Goal: Task Accomplishment & Management: Manage account settings

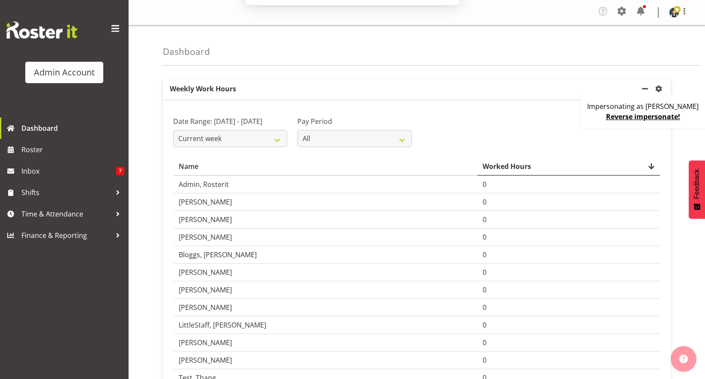
click at [376, 54] on button "Later" at bounding box center [370, 55] width 39 height 21
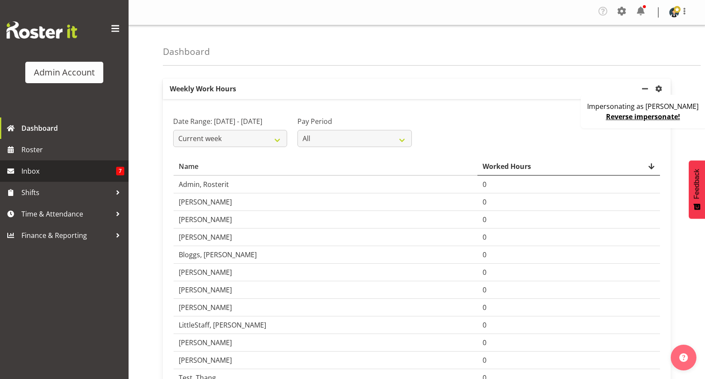
click at [68, 168] on span "Inbox" at bounding box center [68, 171] width 95 height 13
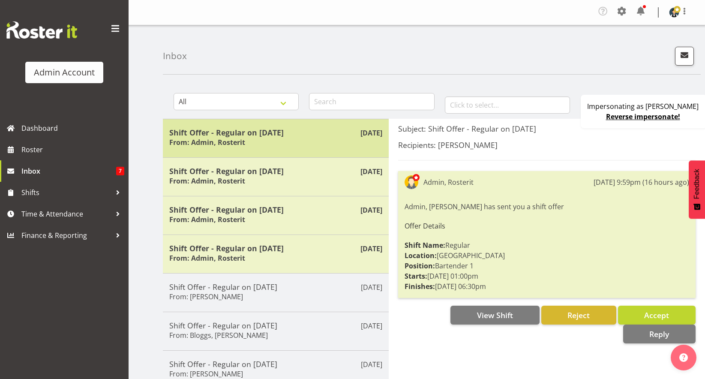
click at [261, 141] on div "Shift Offer - Regular on 13/09/25 From: Admin, Rosterit" at bounding box center [275, 138] width 213 height 21
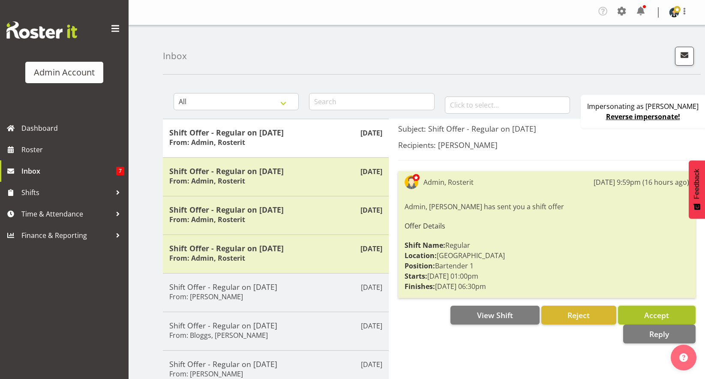
click at [646, 315] on span "Accept" at bounding box center [656, 315] width 25 height 10
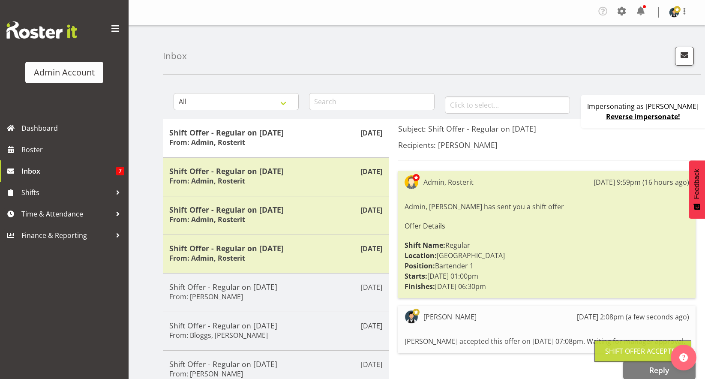
scroll to position [104, 0]
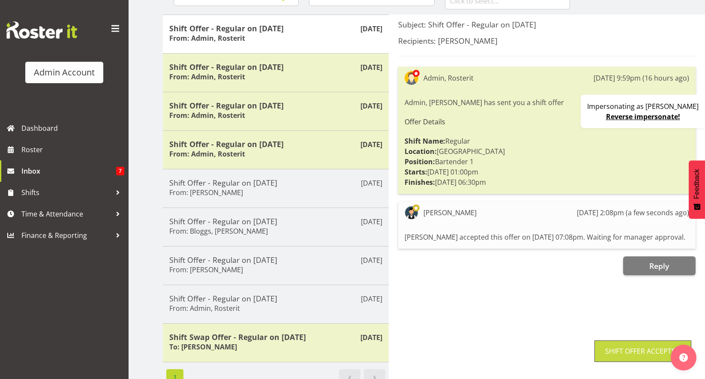
click at [491, 315] on div "Subject: Shift Offer - Regular on 13/09/25 Recipients: Kevin Wu Admin, Rosterit…" at bounding box center [547, 202] width 316 height 375
